Goal: Task Accomplishment & Management: Manage account settings

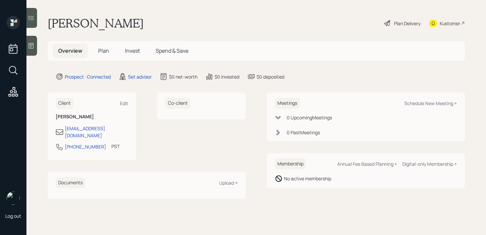
click at [32, 51] on div at bounding box center [31, 46] width 11 height 20
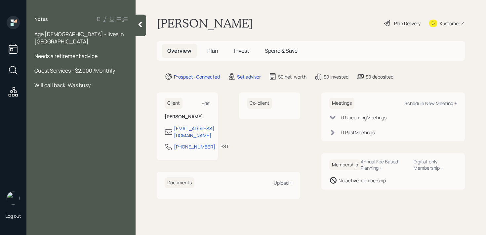
click at [96, 52] on span "Needs a retirement advice" at bounding box center [65, 55] width 63 height 7
click at [93, 45] on div at bounding box center [80, 48] width 93 height 7
click at [92, 45] on div at bounding box center [80, 48] width 93 height 7
click at [120, 81] on div "Will call back. Was busy" at bounding box center [80, 84] width 93 height 7
click at [117, 67] on div "Guest Services - $2,000 /Monthly" at bounding box center [80, 70] width 93 height 7
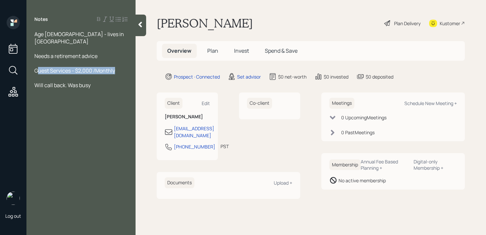
drag, startPoint x: 121, startPoint y: 64, endPoint x: 13, endPoint y: 65, distance: 108.2
click at [13, 65] on div "Log out Notes Age [DEMOGRAPHIC_DATA] - lives in [GEOGRAPHIC_DATA] Needs a retir…" at bounding box center [243, 117] width 486 height 235
click at [52, 52] on span "Needs a retirement advice" at bounding box center [65, 55] width 63 height 7
click at [94, 67] on span "Guest Services - $2,000 /Monthly" at bounding box center [74, 70] width 81 height 7
click at [104, 81] on div "Will call back. Was busy" at bounding box center [80, 84] width 93 height 7
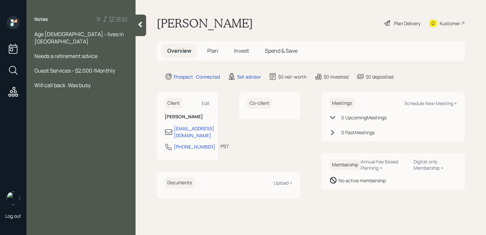
paste div
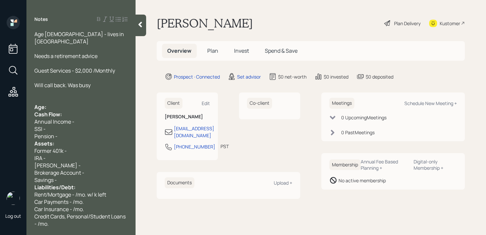
click at [74, 154] on div "IRA -" at bounding box center [80, 157] width 93 height 7
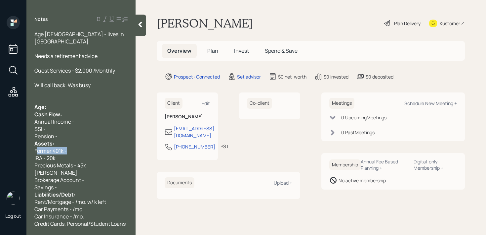
drag, startPoint x: 85, startPoint y: 143, endPoint x: 34, endPoint y: 143, distance: 50.6
click at [34, 143] on div "Age [DEMOGRAPHIC_DATA] - lives in [GEOGRAPHIC_DATA] Needs a retirement advice G…" at bounding box center [80, 128] width 109 height 196
click at [57, 140] on div "Assets:" at bounding box center [80, 143] width 93 height 7
click at [41, 132] on span "Pension -" at bounding box center [45, 135] width 23 height 7
click at [93, 132] on div "Expected Pension -" at bounding box center [80, 135] width 93 height 7
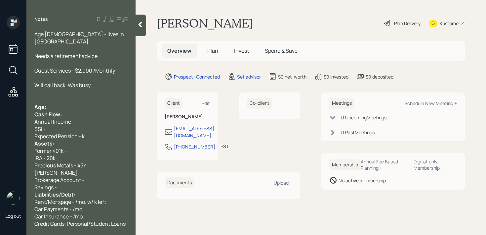
click at [77, 125] on div "SSI -" at bounding box center [80, 128] width 93 height 7
click at [78, 111] on div "Cash Flow:" at bounding box center [80, 114] width 93 height 7
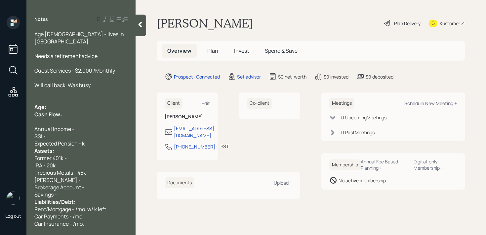
click at [68, 103] on div "Age:" at bounding box center [80, 106] width 93 height 7
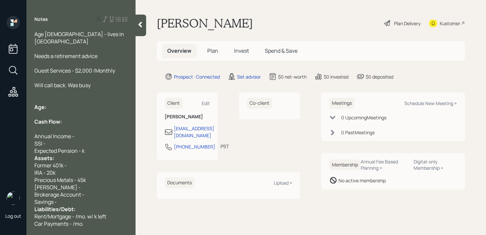
scroll to position [15, 0]
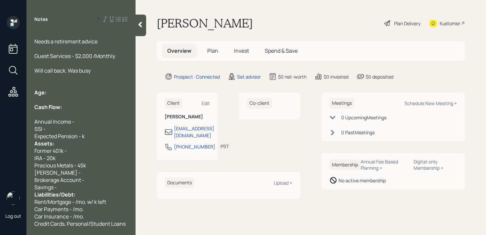
click at [84, 183] on div "Savings -" at bounding box center [80, 186] width 93 height 7
click at [95, 132] on div "Expected Pension - k" at bounding box center [80, 135] width 93 height 7
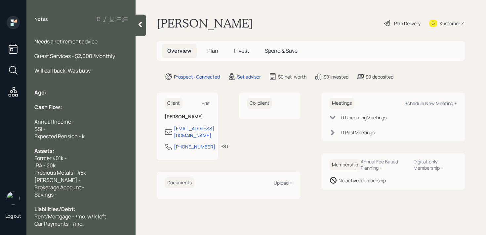
click at [91, 132] on div "Expected Pension - k" at bounding box center [80, 135] width 93 height 7
click at [88, 154] on div "Former 401k -" at bounding box center [80, 157] width 93 height 7
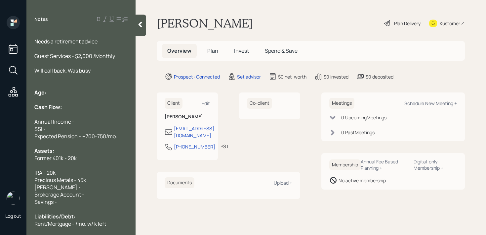
click at [85, 161] on div at bounding box center [80, 164] width 93 height 7
drag, startPoint x: 57, startPoint y: 159, endPoint x: 0, endPoint y: 158, distance: 56.9
click at [0, 158] on div "Log out Notes Age [DEMOGRAPHIC_DATA] - lives in [GEOGRAPHIC_DATA] Needs a retir…" at bounding box center [243, 117] width 486 height 235
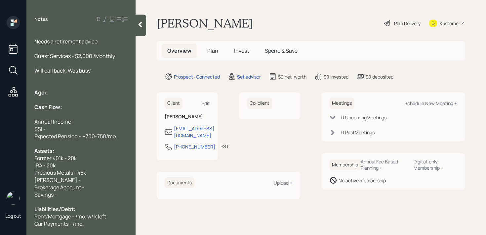
click at [102, 118] on div "Annual Income -" at bounding box center [80, 121] width 93 height 7
click at [87, 89] on div "Age:" at bounding box center [80, 92] width 93 height 7
click at [78, 132] on span "Expected Pension - ~700-750/mo." at bounding box center [75, 135] width 83 height 7
drag, startPoint x: 79, startPoint y: 120, endPoint x: 0, endPoint y: 120, distance: 79.1
click at [0, 120] on div "Log out Notes Age [DEMOGRAPHIC_DATA] - lives in [GEOGRAPHIC_DATA] Needs a retir…" at bounding box center [243, 117] width 486 height 235
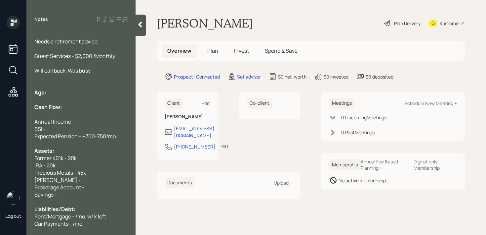
click at [57, 111] on div at bounding box center [80, 114] width 93 height 7
click at [69, 161] on div "IRA - 20k" at bounding box center [80, 164] width 93 height 7
drag, startPoint x: 99, startPoint y: 152, endPoint x: 23, endPoint y: 152, distance: 76.4
click at [23, 152] on div "Log out Notes Age [DEMOGRAPHIC_DATA] - lives in [GEOGRAPHIC_DATA] Needs a retir…" at bounding box center [243, 117] width 486 height 235
click at [60, 161] on div "IRA - 20k" at bounding box center [80, 164] width 93 height 7
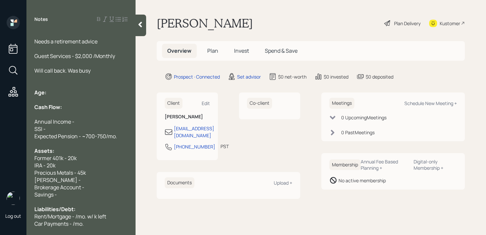
click at [86, 154] on div "Former 401k - 20k" at bounding box center [80, 157] width 93 height 7
drag, startPoint x: 86, startPoint y: 149, endPoint x: 0, endPoint y: 149, distance: 85.7
click at [0, 149] on div "Log out Notes Age [DEMOGRAPHIC_DATA] - lives in [GEOGRAPHIC_DATA] Needs a retir…" at bounding box center [243, 117] width 486 height 235
click at [53, 169] on span "Precious Metals - 45k" at bounding box center [60, 172] width 52 height 7
click at [83, 176] on div "[PERSON_NAME] -" at bounding box center [80, 179] width 93 height 7
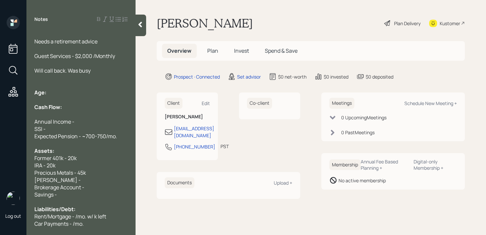
click at [86, 191] on div "Savings -" at bounding box center [80, 194] width 93 height 7
drag, startPoint x: 97, startPoint y: 183, endPoint x: 0, endPoint y: 176, distance: 96.9
click at [0, 180] on div "Log out Notes Age [DEMOGRAPHIC_DATA] - lives in [GEOGRAPHIC_DATA] Needs a retir…" at bounding box center [243, 117] width 486 height 235
click at [69, 176] on div "[PERSON_NAME] -" at bounding box center [80, 179] width 93 height 7
drag, startPoint x: 69, startPoint y: 170, endPoint x: 0, endPoint y: 170, distance: 69.5
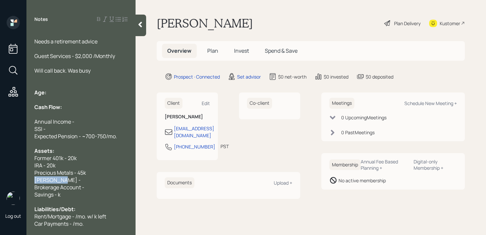
click at [0, 170] on div "Log out Notes Age [DEMOGRAPHIC_DATA] - lives in [GEOGRAPHIC_DATA] Needs a retir…" at bounding box center [243, 117] width 486 height 235
drag, startPoint x: 96, startPoint y: 171, endPoint x: 0, endPoint y: 171, distance: 96.0
click at [0, 171] on div "Log out Notes Age [DEMOGRAPHIC_DATA] - lives in [GEOGRAPHIC_DATA] Needs a retir…" at bounding box center [243, 117] width 486 height 235
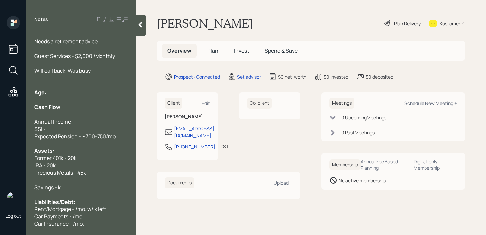
click at [57, 183] on span "Savings - k" at bounding box center [47, 186] width 26 height 7
click at [97, 176] on div at bounding box center [80, 179] width 93 height 7
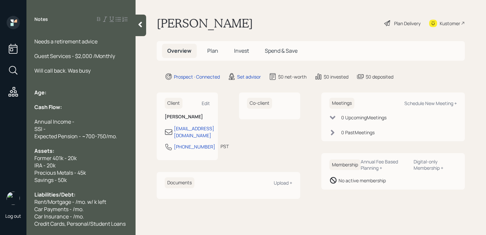
click at [89, 169] on div "Precious Metals - 45k" at bounding box center [80, 172] width 93 height 7
drag, startPoint x: 100, startPoint y: 164, endPoint x: 43, endPoint y: 164, distance: 56.9
click at [55, 169] on div "Precious Metals - 45k" at bounding box center [80, 172] width 93 height 7
click at [78, 169] on span "Precious Metals - 45k" at bounding box center [60, 172] width 52 height 7
drag, startPoint x: 92, startPoint y: 162, endPoint x: 0, endPoint y: 162, distance: 92.3
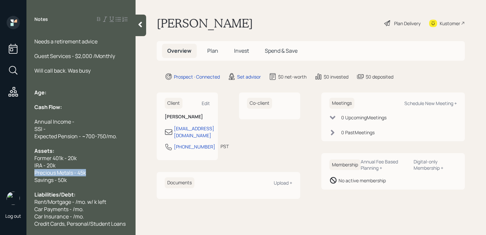
click at [0, 162] on div "Log out Notes Age [DEMOGRAPHIC_DATA] - lives in [GEOGRAPHIC_DATA] Needs a retir…" at bounding box center [243, 117] width 486 height 235
click at [86, 169] on span "Precious Metals - 45k" at bounding box center [60, 172] width 52 height 7
drag, startPoint x: 96, startPoint y: 163, endPoint x: 2, endPoint y: 163, distance: 94.3
click at [2, 163] on div "Log out Notes Age [DEMOGRAPHIC_DATA] - lives in [GEOGRAPHIC_DATA] Needs a retir…" at bounding box center [243, 117] width 486 height 235
click at [60, 169] on span "Precious Metals - 45k" at bounding box center [60, 172] width 52 height 7
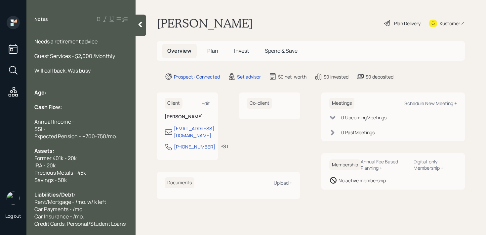
click at [85, 169] on span "Precious Metals - 45k" at bounding box center [60, 172] width 52 height 7
click at [88, 140] on div at bounding box center [80, 143] width 93 height 7
click at [93, 118] on div "Annual Income -" at bounding box center [80, 121] width 93 height 7
click at [86, 125] on div "SSI -" at bounding box center [80, 128] width 93 height 7
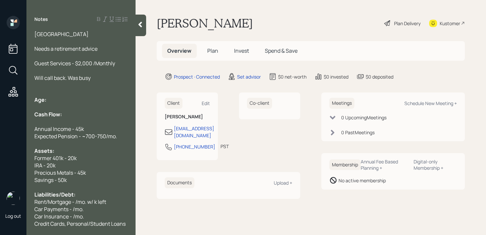
click at [54, 103] on div at bounding box center [80, 106] width 93 height 7
click at [59, 96] on div "Age:" at bounding box center [80, 99] width 93 height 7
drag, startPoint x: 58, startPoint y: 93, endPoint x: 48, endPoint y: 93, distance: 10.3
click at [48, 96] on div "Age: [DEMOGRAPHIC_DATA]" at bounding box center [80, 99] width 93 height 7
click at [75, 111] on div "Cash Flow:" at bounding box center [80, 114] width 93 height 7
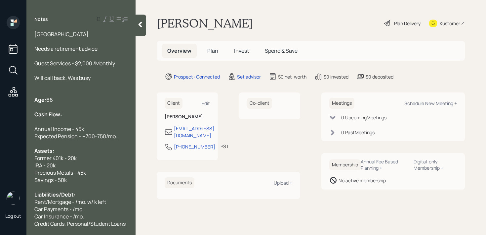
click at [66, 118] on div at bounding box center [80, 121] width 93 height 7
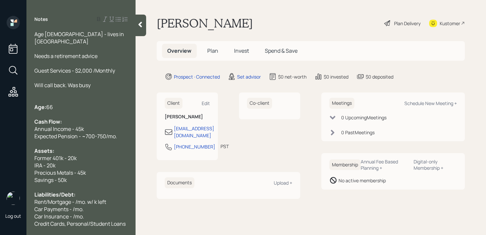
click at [121, 132] on div "Expected Pension - ~700-750/mo." at bounding box center [80, 135] width 93 height 7
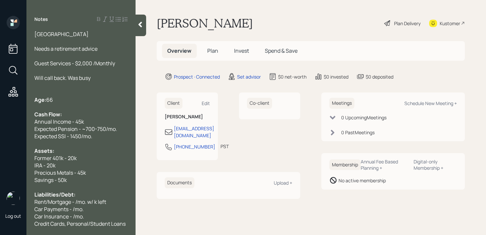
click at [101, 132] on div "Expected SSI - 1450/mo." at bounding box center [80, 135] width 93 height 7
click at [99, 132] on div "Expected SSI - 1450/mo." at bounding box center [80, 135] width 93 height 7
click at [66, 140] on div at bounding box center [80, 143] width 93 height 7
click at [100, 132] on div "Expected SSI - 1450/mo." at bounding box center [80, 135] width 93 height 7
drag, startPoint x: 33, startPoint y: 149, endPoint x: 0, endPoint y: 149, distance: 33.1
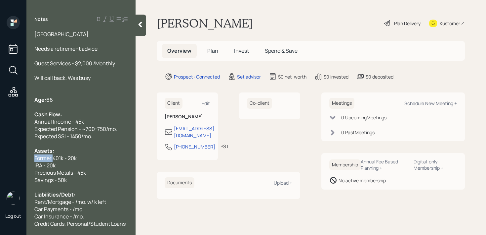
click at [0, 149] on div "Log out Notes Age [DEMOGRAPHIC_DATA] - lives in [GEOGRAPHIC_DATA] Needs a retir…" at bounding box center [243, 117] width 486 height 235
click at [85, 169] on span "Precious Metals - 45k" at bounding box center [60, 172] width 52 height 7
click at [103, 154] on div "Current 401k - 20k" at bounding box center [80, 157] width 93 height 7
click at [93, 169] on div "Precious Metals - 45k" at bounding box center [80, 172] width 93 height 7
drag, startPoint x: 93, startPoint y: 164, endPoint x: 41, endPoint y: 158, distance: 52.7
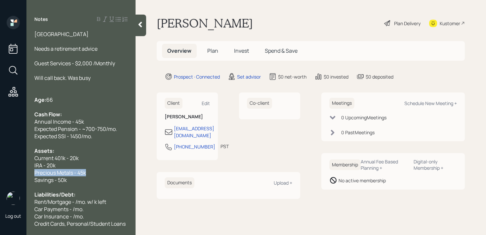
click at [40, 158] on div "Age [DEMOGRAPHIC_DATA] - lives in [GEOGRAPHIC_DATA] Needs a retirement advice G…" at bounding box center [80, 128] width 93 height 211
click at [47, 169] on span "Precious Metals - 45k" at bounding box center [60, 172] width 52 height 7
drag, startPoint x: 93, startPoint y: 161, endPoint x: 23, endPoint y: 164, distance: 69.9
click at [23, 164] on div "Log out Notes Age [DEMOGRAPHIC_DATA] - lives in [GEOGRAPHIC_DATA] Needs a retir…" at bounding box center [243, 117] width 486 height 235
click at [89, 169] on div "Precious Metals - 45k" at bounding box center [80, 172] width 93 height 7
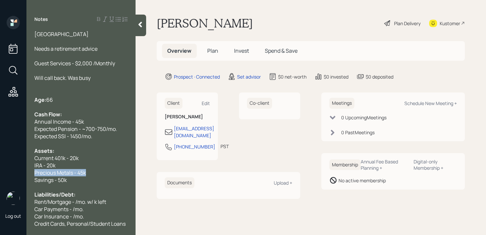
drag, startPoint x: 91, startPoint y: 165, endPoint x: 0, endPoint y: 165, distance: 91.3
click at [0, 165] on div "Log out Notes Age [DEMOGRAPHIC_DATA] - lives in [GEOGRAPHIC_DATA] Needs a retir…" at bounding box center [243, 117] width 486 height 235
click at [72, 169] on span "Precious Metals - 45k" at bounding box center [60, 172] width 52 height 7
click at [73, 176] on div "Savings - 50k" at bounding box center [80, 179] width 93 height 7
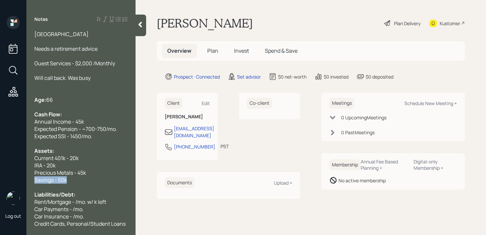
drag, startPoint x: 69, startPoint y: 175, endPoint x: 11, endPoint y: 175, distance: 58.2
click at [11, 175] on div "Log out Notes Age [DEMOGRAPHIC_DATA] - lives in [GEOGRAPHIC_DATA] Needs a retir…" at bounding box center [243, 117] width 486 height 235
click at [93, 169] on div "Precious Metals - 45k" at bounding box center [80, 172] width 93 height 7
click at [92, 176] on div "Savings - 50k" at bounding box center [80, 179] width 93 height 7
click at [93, 169] on div "Precious Metals - 45k" at bounding box center [80, 172] width 93 height 7
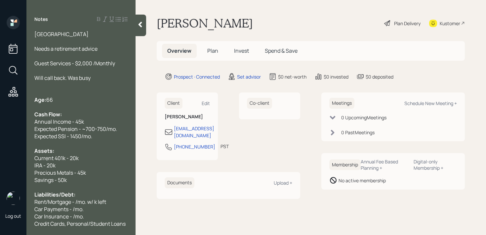
click at [93, 169] on div "Precious Metals - 45k" at bounding box center [80, 172] width 93 height 7
click at [93, 176] on div "Savings - 50k" at bounding box center [80, 179] width 93 height 7
click at [100, 169] on div "Precious Metals - 45k" at bounding box center [80, 172] width 93 height 7
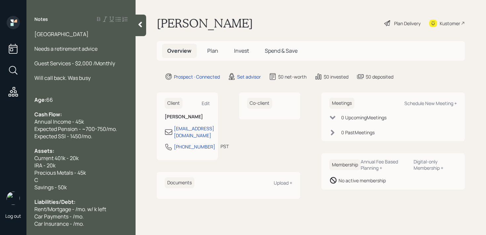
scroll to position [15, 0]
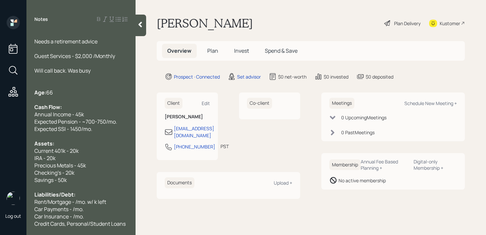
click at [109, 161] on div "Precious Metals - 45k" at bounding box center [80, 164] width 93 height 7
click at [87, 169] on div "Checking's - 20k" at bounding box center [80, 172] width 93 height 7
drag, startPoint x: 87, startPoint y: 168, endPoint x: 43, endPoint y: 166, distance: 44.1
click at [43, 169] on div "Checking's - 20k" at bounding box center [80, 172] width 93 height 7
click at [43, 169] on span "Checking's - 20k" at bounding box center [54, 172] width 40 height 7
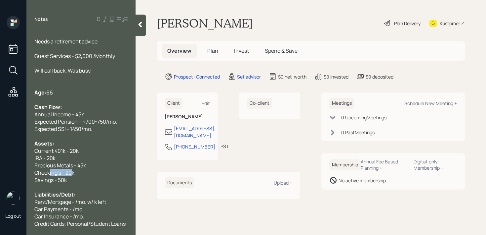
drag, startPoint x: 73, startPoint y: 164, endPoint x: 46, endPoint y: 164, distance: 27.1
click at [46, 169] on span "Checking's - 20k" at bounding box center [54, 172] width 40 height 7
click at [51, 169] on span "Checking's - 20k" at bounding box center [54, 172] width 40 height 7
drag, startPoint x: 54, startPoint y: 152, endPoint x: 16, endPoint y: 152, distance: 37.4
click at [20, 152] on div "Log out Notes Age [DEMOGRAPHIC_DATA] - lives in [GEOGRAPHIC_DATA] Needs a retir…" at bounding box center [243, 117] width 486 height 235
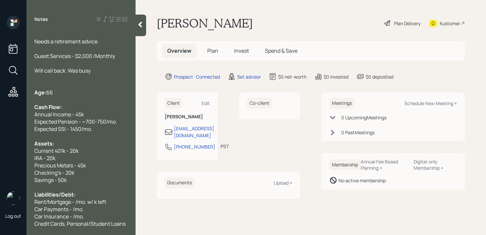
click at [50, 147] on span "Current 401k - 20k" at bounding box center [56, 150] width 44 height 7
drag, startPoint x: 61, startPoint y: 150, endPoint x: 9, endPoint y: 150, distance: 52.3
click at [9, 150] on div "Log out Notes Age [DEMOGRAPHIC_DATA] - lives in [GEOGRAPHIC_DATA] Needs a retir…" at bounding box center [243, 117] width 486 height 235
copy span "IRA - 20k"
click at [454, 22] on div "Kustomer" at bounding box center [450, 23] width 21 height 7
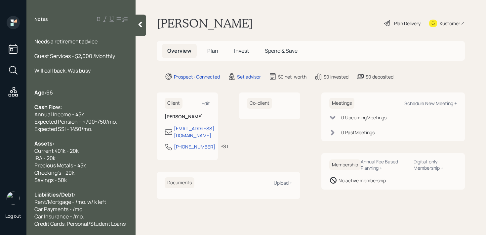
click at [77, 169] on div "Checking's - 20k" at bounding box center [80, 172] width 93 height 7
click at [77, 176] on div "Savings - 50k" at bounding box center [80, 179] width 93 height 7
click at [99, 125] on div "Expected SSI - 1450/mo." at bounding box center [80, 128] width 93 height 7
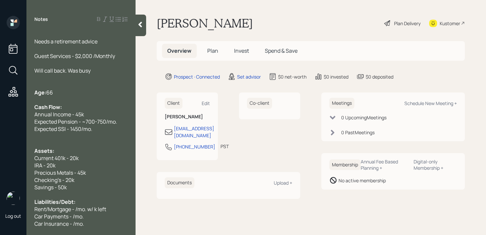
click at [89, 183] on div "Savings - 50k" at bounding box center [80, 186] width 93 height 7
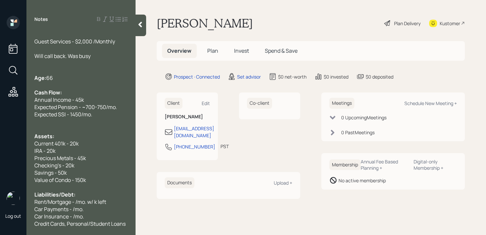
click at [84, 212] on div "Car Insurance - /mo." at bounding box center [80, 215] width 93 height 7
drag, startPoint x: 56, startPoint y: 227, endPoint x: 36, endPoint y: 202, distance: 32.0
click at [36, 202] on div "Notes Age [DEMOGRAPHIC_DATA] - lives in [GEOGRAPHIC_DATA] Needs a retirement ad…" at bounding box center [80, 117] width 109 height 235
click at [46, 220] on span "Credit Cards, Personal/Student Loans - /mo." at bounding box center [80, 227] width 92 height 15
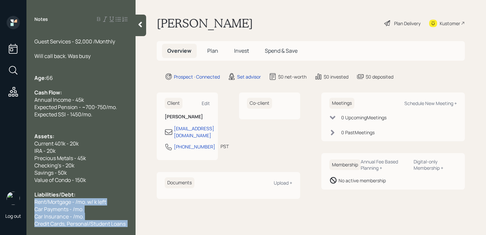
drag, startPoint x: 49, startPoint y: 221, endPoint x: 30, endPoint y: 195, distance: 32.2
click at [30, 195] on div "Age [DEMOGRAPHIC_DATA] - lives in [GEOGRAPHIC_DATA] Needs a retirement advice G…" at bounding box center [80, 128] width 109 height 196
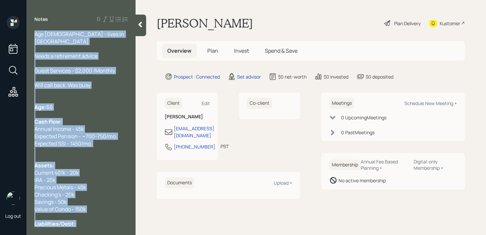
scroll to position [0, 0]
drag, startPoint x: 61, startPoint y: 226, endPoint x: 28, endPoint y: 26, distance: 202.5
click at [28, 26] on div "Notes Age [DEMOGRAPHIC_DATA] - lives in [GEOGRAPHIC_DATA] Needs a retirement ad…" at bounding box center [80, 121] width 109 height 211
copy div "Age [DEMOGRAPHIC_DATA] - lives in [GEOGRAPHIC_DATA] Needs a retirement advice G…"
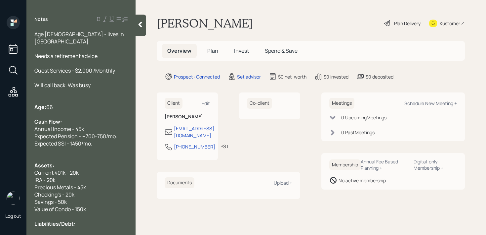
click at [68, 198] on div "Savings - 50k" at bounding box center [80, 201] width 93 height 7
click at [65, 220] on span "Liabilities/Debt:" at bounding box center [54, 223] width 41 height 7
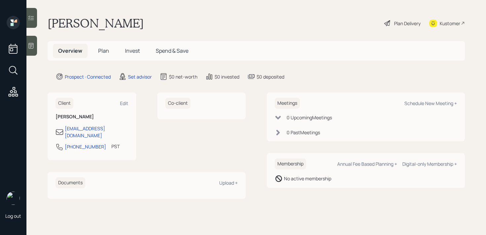
click at [29, 44] on icon at bounding box center [31, 46] width 5 height 6
click at [35, 51] on div at bounding box center [31, 46] width 11 height 20
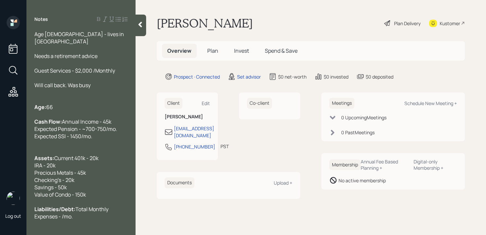
click at [450, 27] on div "Kustomer" at bounding box center [448, 23] width 36 height 15
click at [98, 220] on span "Total Monthly Expenses - /mo." at bounding box center [71, 212] width 75 height 15
click at [98, 220] on span "Total Monthly Expenses - 1.5k/mo." at bounding box center [71, 212] width 75 height 15
click at [146, 29] on div at bounding box center [141, 26] width 11 height 22
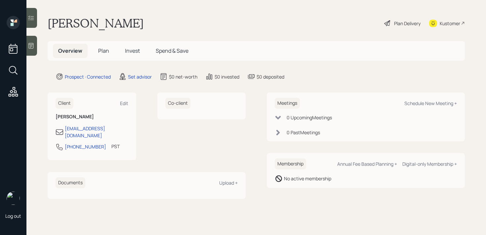
click at [33, 43] on icon at bounding box center [31, 46] width 5 height 6
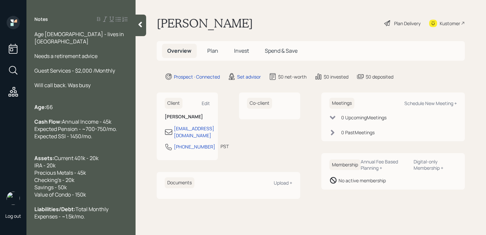
click at [62, 96] on div at bounding box center [80, 99] width 93 height 7
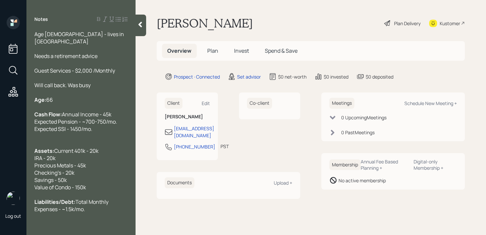
click at [61, 96] on div "Age: 66" at bounding box center [80, 99] width 93 height 7
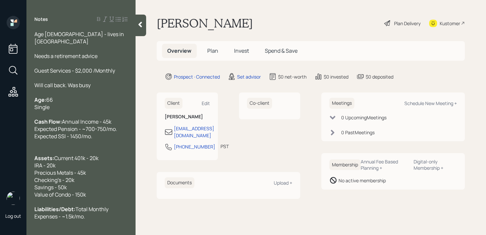
click at [114, 81] on div "Will call back. Was busy" at bounding box center [80, 84] width 93 height 7
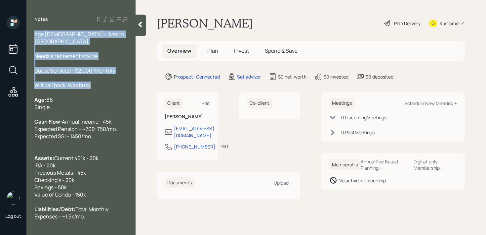
drag, startPoint x: 114, startPoint y: 79, endPoint x: 21, endPoint y: 27, distance: 106.1
click at [21, 27] on div "Log out Notes Age 66 - lives in Cali Needs a retirement advice Guest Services -…" at bounding box center [243, 117] width 486 height 235
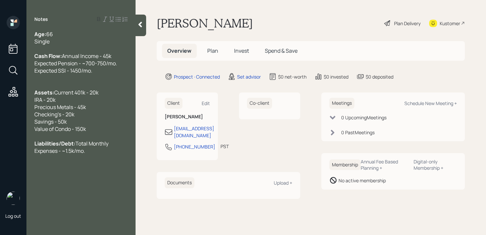
click at [123, 154] on div "Liabilities/Debt: Total Monthly Expenses - ~1.5k/mo." at bounding box center [80, 147] width 93 height 15
click at [97, 89] on div at bounding box center [80, 84] width 93 height 7
click at [102, 74] on div "Cash Flow: Annual Income - 45k Expected Pension - ~700-750/mo. Expected SSI - 1…" at bounding box center [80, 63] width 93 height 22
click at [118, 68] on div "Cash Flow: Annual Income - 45k Expected Pension - ~700-750/mo. Expected SSI - 1…" at bounding box center [80, 63] width 93 height 22
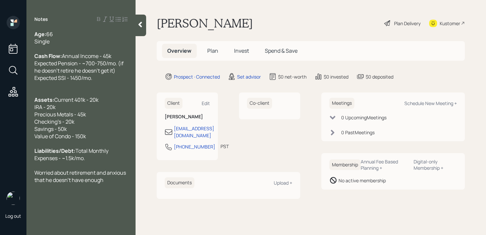
click at [113, 183] on div "Worried about retirement and anxious that he doesn't have enough" at bounding box center [80, 176] width 93 height 15
click at [115, 169] on div at bounding box center [80, 164] width 93 height 7
click at [62, 40] on div "Single" at bounding box center [80, 41] width 93 height 7
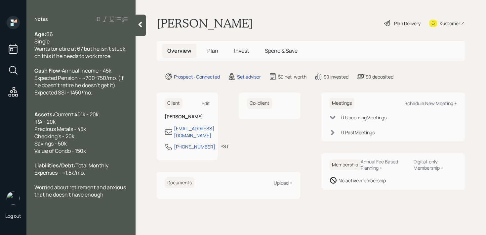
click at [60, 49] on span "Wants tor etire at 67 but he isn't stuck on this if he needs to work mroe" at bounding box center [80, 52] width 92 height 15
click at [120, 58] on div "Wants to retire at 67 but he isn't stuck on this if he needs to work mroe" at bounding box center [80, 52] width 93 height 15
click at [142, 27] on icon at bounding box center [140, 24] width 7 height 7
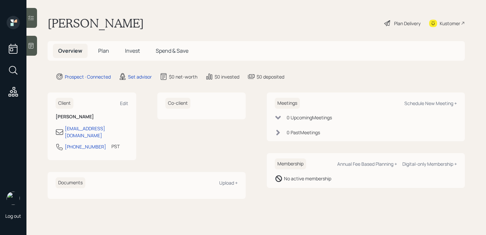
click at [31, 45] on icon at bounding box center [31, 46] width 5 height 6
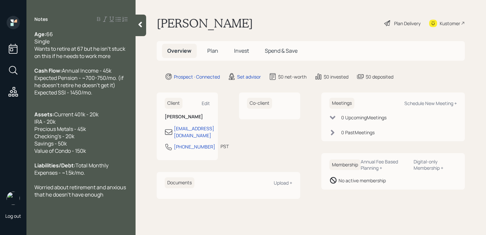
click at [52, 103] on div at bounding box center [80, 99] width 93 height 7
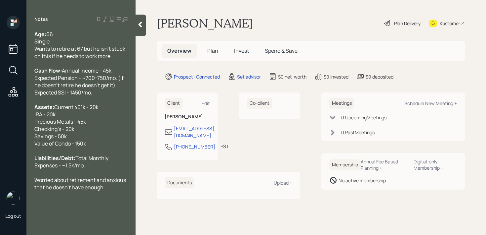
click at [77, 147] on span "Current 401k - 20k IRA - 20k Precious Metals - 45k Checking's - 20k Savings - 5…" at bounding box center [66, 125] width 64 height 44
drag, startPoint x: 92, startPoint y: 156, endPoint x: 28, endPoint y: 112, distance: 78.2
click at [28, 112] on div "Age: 66 Single Wants to retire at 67 but he isn't stuck on this if he needs to …" at bounding box center [80, 110] width 109 height 160
click at [69, 147] on div "Assets: Current 401k - 20k IRA - 20k Precious Metals - 45k Checking's - 20k Sav…" at bounding box center [80, 125] width 93 height 44
click at [117, 191] on div "Worried about retirement and anxious that he doesn't have enough" at bounding box center [80, 183] width 93 height 15
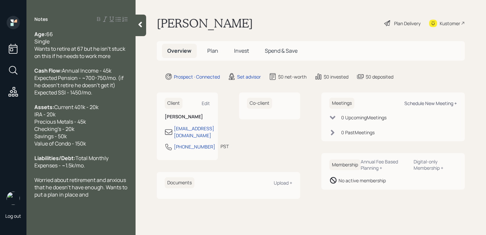
click at [421, 106] on div "Schedule New Meeting +" at bounding box center [431, 103] width 53 height 6
select select "round-robin"
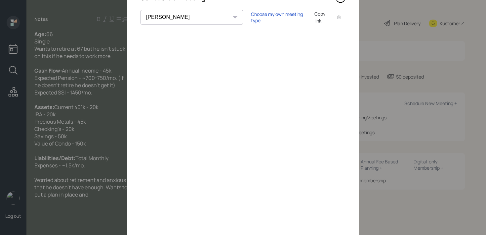
scroll to position [38, 0]
click at [263, 19] on div "Choose my own meeting type Copy link Copy text" at bounding box center [298, 16] width 95 height 14
click at [263, 16] on div "Choose my own meeting type" at bounding box center [279, 16] width 56 height 13
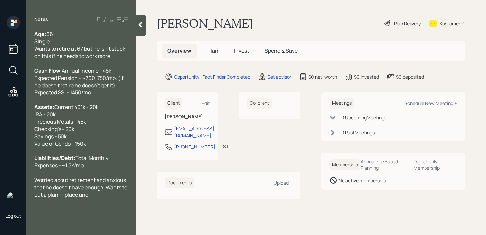
click at [110, 198] on div "Worried about retirement and anxious that he doesn't have enough. Wants to put …" at bounding box center [80, 187] width 93 height 22
click at [55, 205] on span "Worried about retirement and anxious that he doesn't have enough. Wants to put …" at bounding box center [81, 190] width 94 height 29
click at [142, 25] on icon at bounding box center [140, 24] width 7 height 7
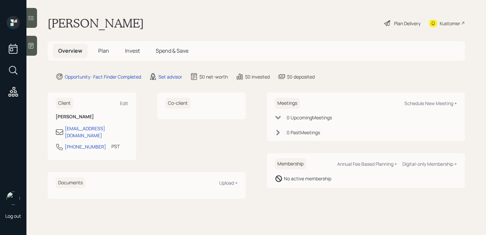
click at [182, 22] on div "Louis Cerna Plan Delivery Kustomer" at bounding box center [257, 23] width 418 height 15
